Goal: Information Seeking & Learning: Learn about a topic

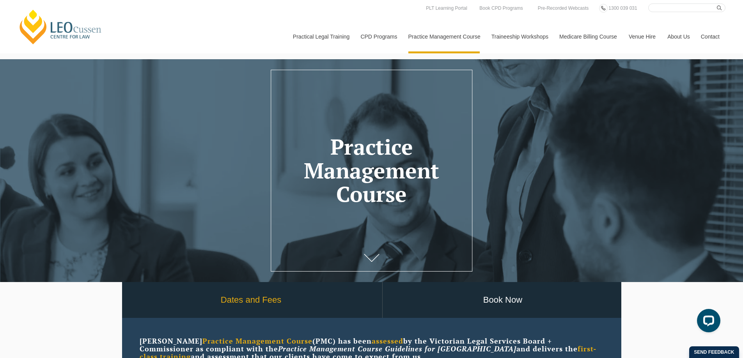
click at [253, 300] on link "Dates and Fees" at bounding box center [251, 300] width 262 height 36
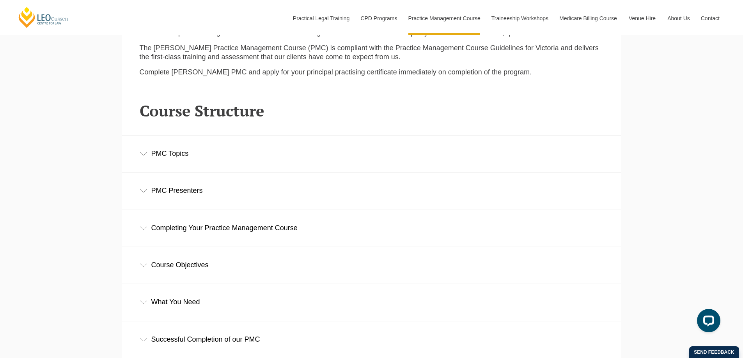
scroll to position [1050, 0]
click at [144, 155] on icon at bounding box center [144, 154] width 8 height 4
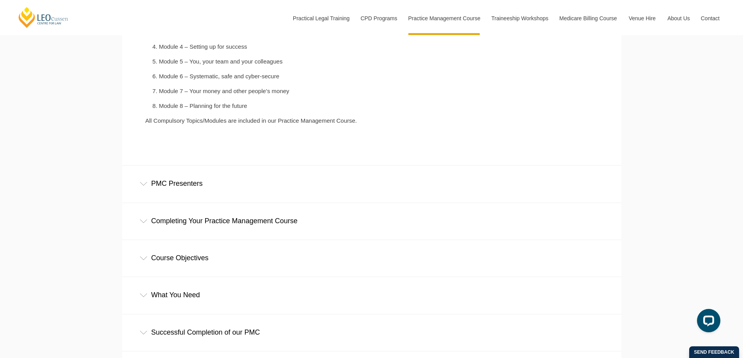
scroll to position [1245, 0]
click at [142, 185] on icon at bounding box center [143, 184] width 7 height 4
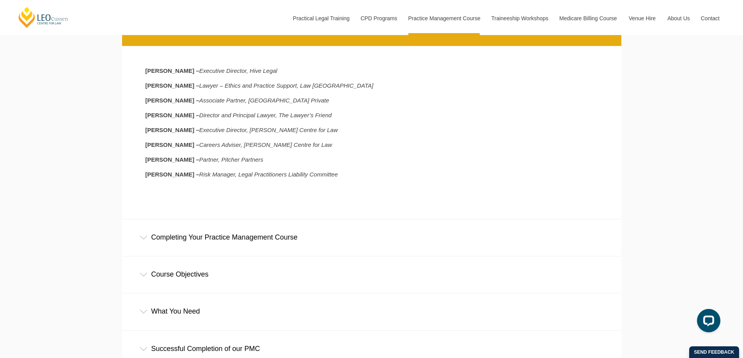
scroll to position [1400, 0]
click at [143, 239] on icon at bounding box center [144, 237] width 8 height 4
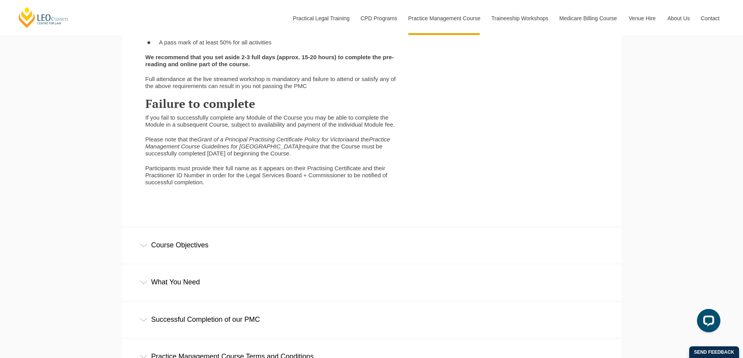
scroll to position [1788, 0]
click at [140, 249] on div "Course Objectives" at bounding box center [371, 244] width 499 height 36
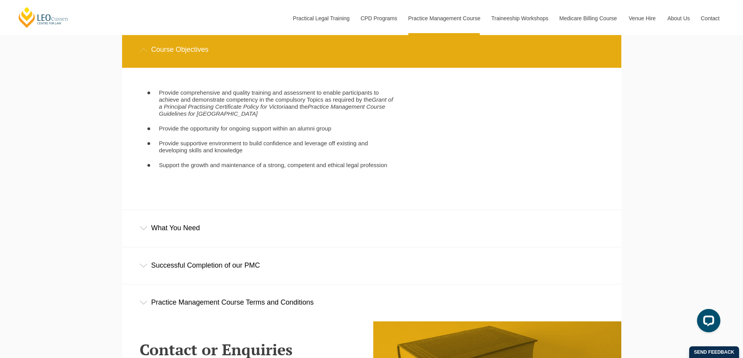
scroll to position [1983, 0]
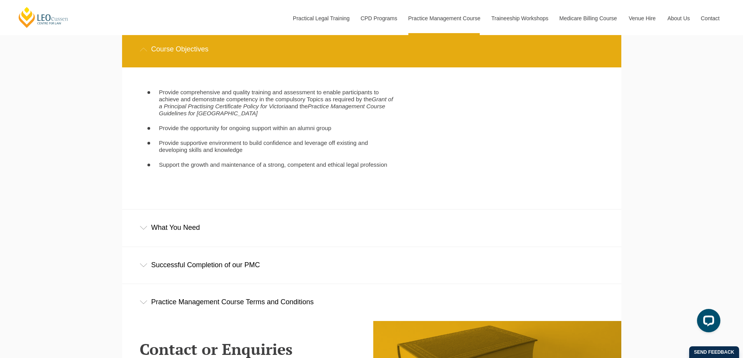
click at [142, 234] on div "What You Need" at bounding box center [371, 228] width 499 height 36
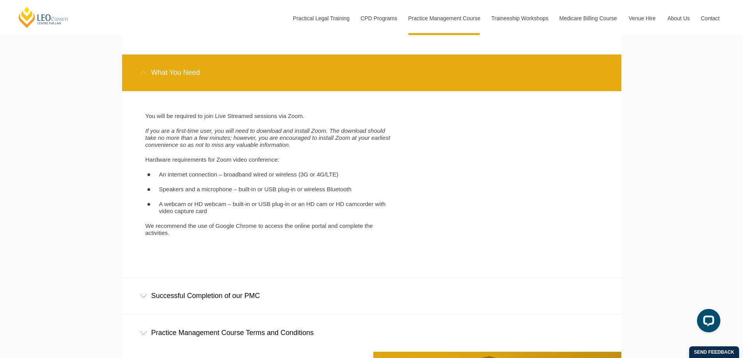
scroll to position [2139, 0]
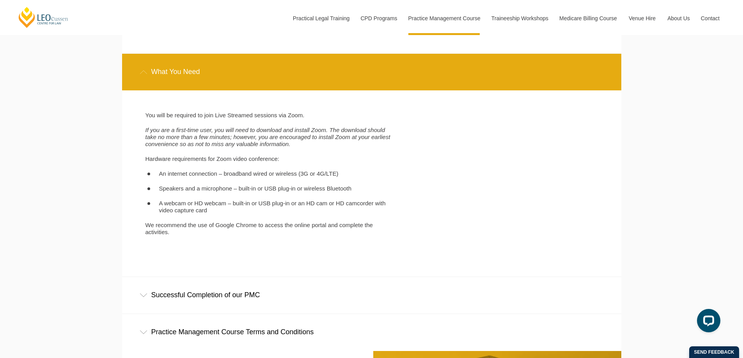
click at [144, 297] on icon at bounding box center [144, 296] width 8 height 4
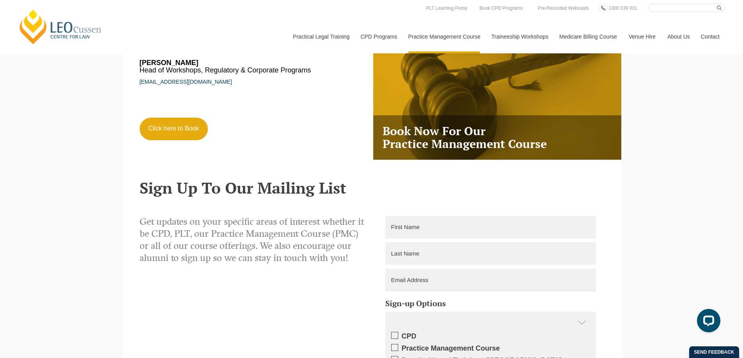
scroll to position [2586, 0]
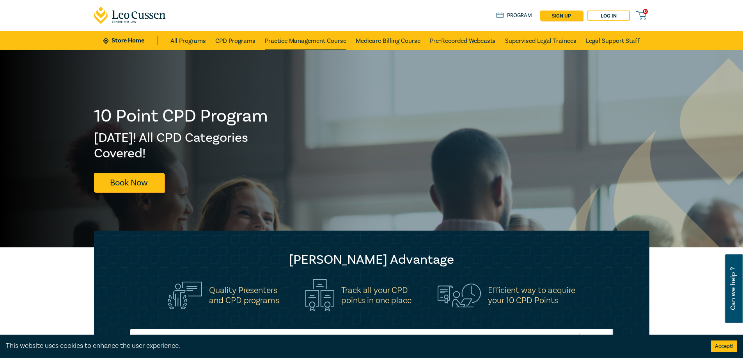
click at [309, 42] on link "Practice Management Course" at bounding box center [305, 40] width 81 height 19
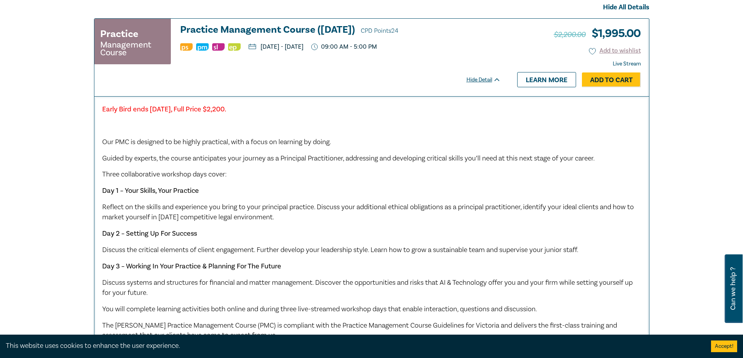
scroll to position [273, 0]
click at [331, 115] on div "Early Bird ends Friday 12 September 2025, Full Price $2,200. Our PMC is designe…" at bounding box center [371, 256] width 539 height 302
click at [535, 80] on link "Learn more" at bounding box center [546, 80] width 59 height 15
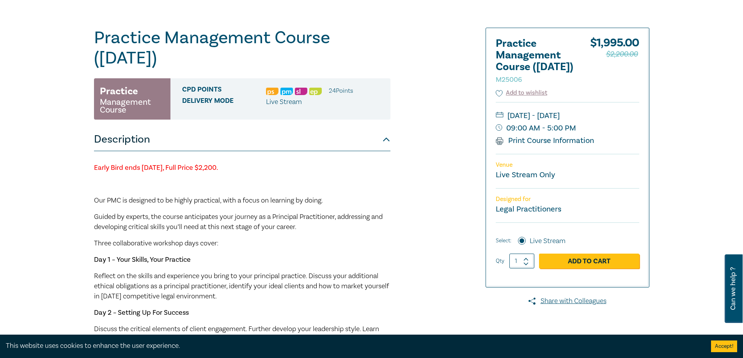
scroll to position [59, 0]
drag, startPoint x: 183, startPoint y: 102, endPoint x: 236, endPoint y: 104, distance: 52.7
click at [236, 104] on span "Delivery Mode" at bounding box center [224, 102] width 84 height 10
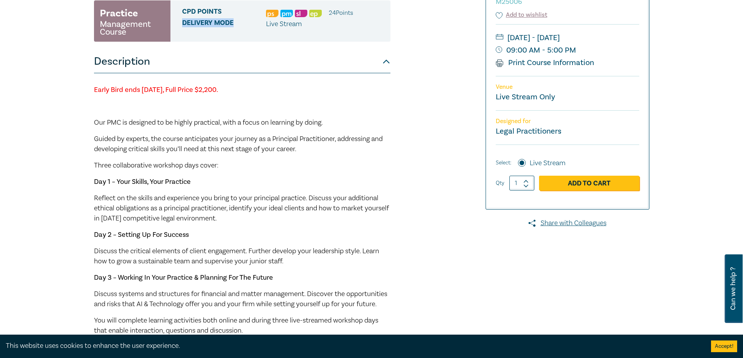
scroll to position [137, 0]
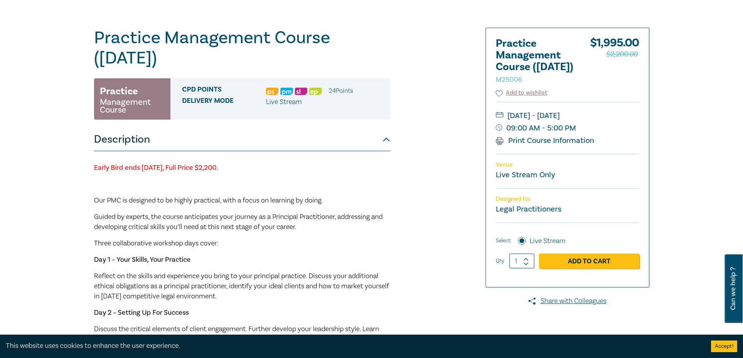
click at [342, 89] on li "24 Point s" at bounding box center [341, 91] width 24 height 10
click at [314, 91] on img at bounding box center [315, 91] width 12 height 7
